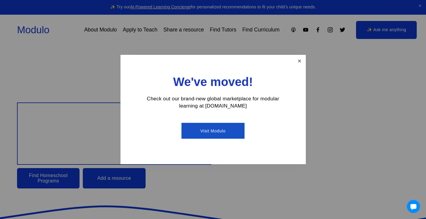
click at [297, 64] on link "Close" at bounding box center [299, 61] width 10 height 10
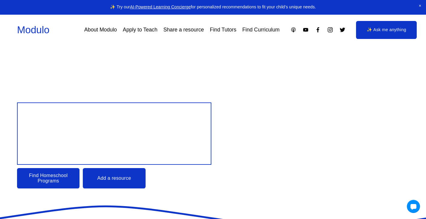
drag, startPoint x: 225, startPoint y: 36, endPoint x: 220, endPoint y: 31, distance: 6.6
click at [220, 31] on div "Modulo About Modulo Apply to Teach Share a resource Find Tutors Find Curriculum" at bounding box center [148, 30] width 263 height 14
click at [220, 31] on link "Find Tutors" at bounding box center [223, 30] width 26 height 10
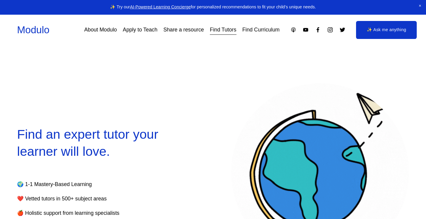
select select "**"
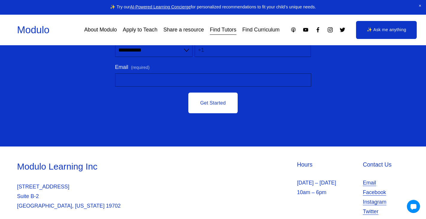
scroll to position [2189, 0]
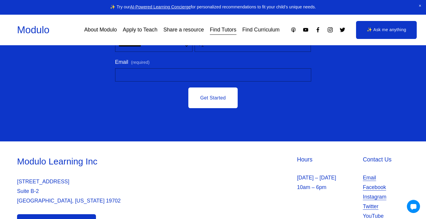
click at [152, 30] on link "Apply to Teach" at bounding box center [140, 30] width 35 height 10
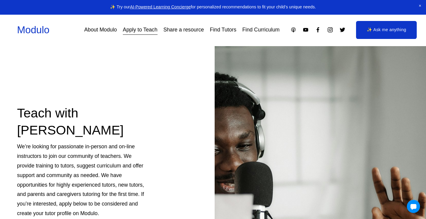
click at [214, 32] on link "Find Tutors" at bounding box center [223, 30] width 26 height 10
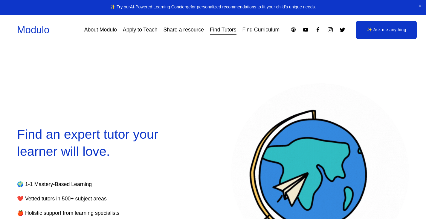
select select "**"
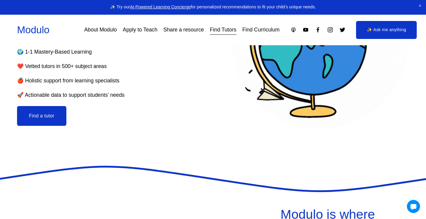
scroll to position [143, 0]
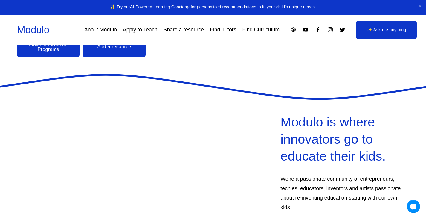
scroll to position [134, 0]
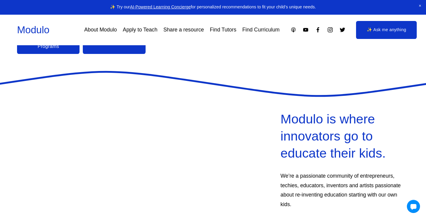
click at [269, 31] on link "Find Curriculum" at bounding box center [261, 30] width 37 height 10
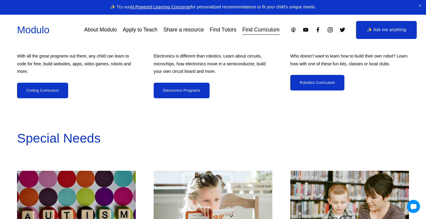
scroll to position [2623, 0]
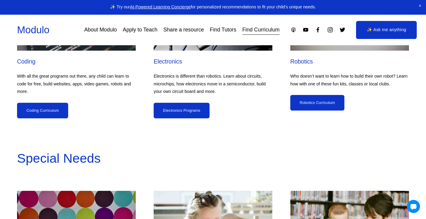
click at [33, 108] on link "Coding Curriculum" at bounding box center [42, 111] width 51 height 16
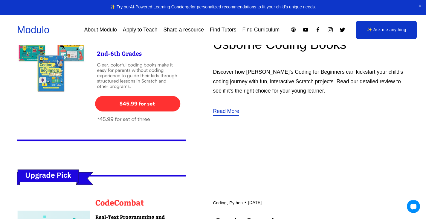
scroll to position [1851, 0]
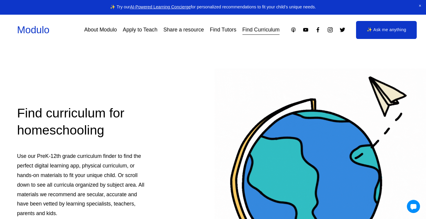
click at [101, 28] on link "About Modulo" at bounding box center [100, 30] width 33 height 10
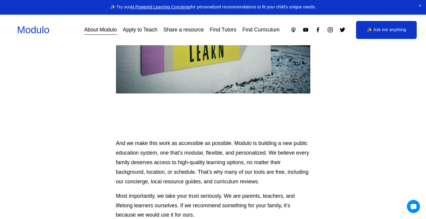
scroll to position [574, 0]
